Goal: Find specific page/section: Find specific page/section

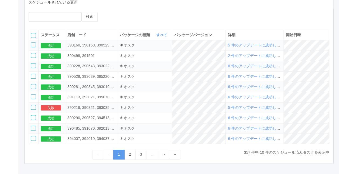
scroll to position [226, 0]
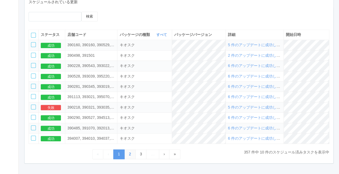
click at [130, 155] on link "2" at bounding box center [129, 153] width 11 height 9
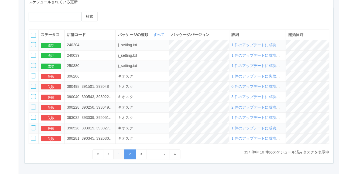
click at [119, 155] on link "1" at bounding box center [118, 153] width 11 height 9
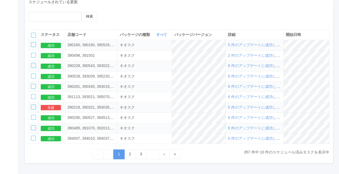
click at [256, 107] on span "5 件のアップデートに成功し、1 件に失敗しました" at bounding box center [271, 107] width 86 height 4
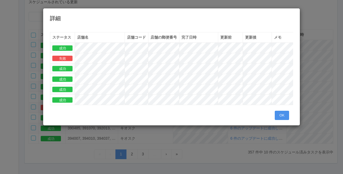
click at [283, 120] on button "OK" at bounding box center [282, 115] width 14 height 9
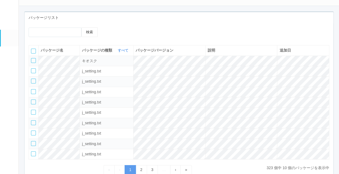
click at [12, 28] on link "ターミナル" at bounding box center [10, 20] width 18 height 19
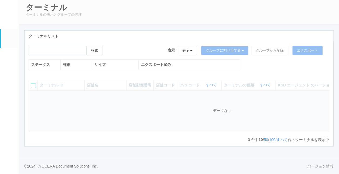
scroll to position [36, 0]
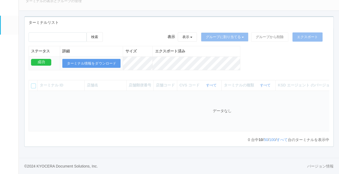
click at [249, 63] on div "検索 表示 表示 すべてのターミナル 未割り当てのターミナル グループを追加 グループ名を編集 アーカイブ済みのターミナル グループに割り当てる グループを追…" at bounding box center [179, 54] width 309 height 44
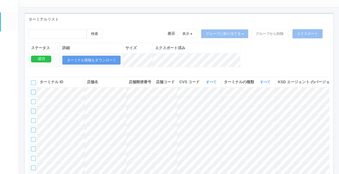
scroll to position [37, 0]
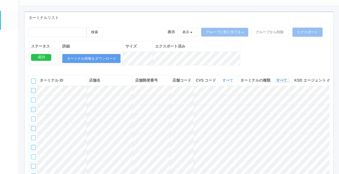
click at [281, 82] on link "すべて" at bounding box center [283, 80] width 12 height 4
click at [262, 105] on span "キオスク" at bounding box center [261, 103] width 18 height 4
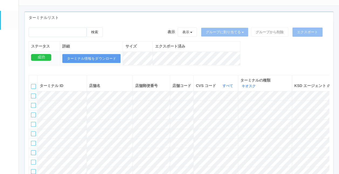
click at [263, 53] on div "検索 表示 表示 すべてのターミナル 未割り当てのターミナル グループを追加 グループ名を編集 アーカイブ済みのターミナル グループに割り当てる グループを追…" at bounding box center [179, 49] width 309 height 44
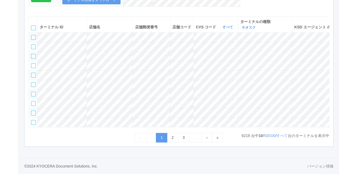
scroll to position [124, 0]
click at [280, 135] on link "すべて" at bounding box center [282, 135] width 11 height 4
